Goal: Task Accomplishment & Management: Complete application form

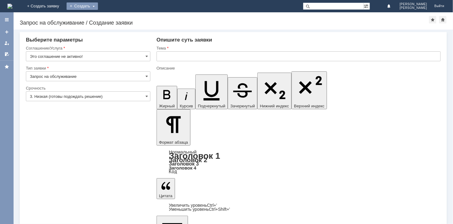
click at [98, 6] on div "Создать" at bounding box center [82, 5] width 31 height 7
click at [175, 7] on div "На домашнюю + Создать заявку Создать Круглова Фарида Выйти" at bounding box center [226, 6] width 453 height 12
click at [147, 58] on span at bounding box center [146, 56] width 2 height 5
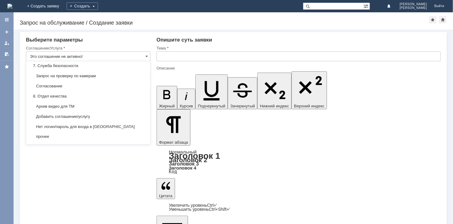
scroll to position [520, 0]
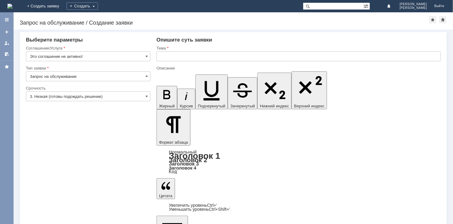
type input "Это соглашение не активно!"
click at [135, 171] on div "Внимание! Выберите параметры Соглашение/Услуга Это соглашение не активно! Тип з…" at bounding box center [233, 127] width 439 height 195
click at [145, 53] on input "Это соглашение не активно!" at bounding box center [88, 56] width 124 height 10
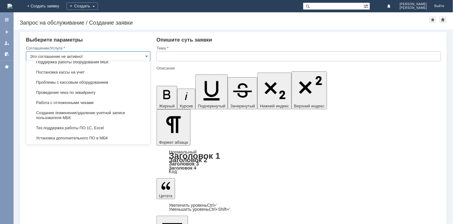
scroll to position [667, 0]
